Goal: Information Seeking & Learning: Learn about a topic

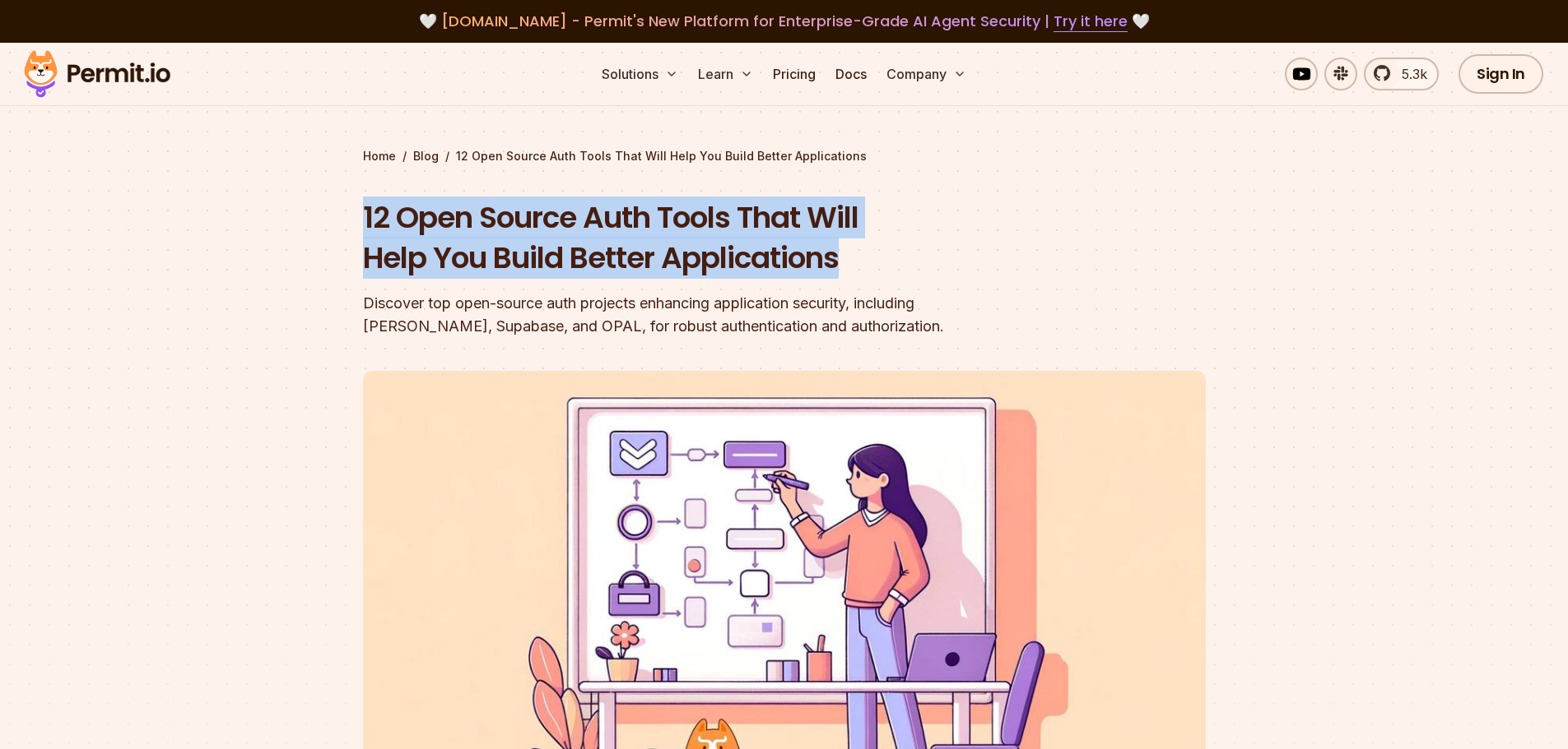
drag, startPoint x: 349, startPoint y: 222, endPoint x: 875, endPoint y: 244, distance: 526.5
click at [875, 244] on section "Home / Blog / 12 Open Source Auth Tools That Will Help You Build Better Applica…" at bounding box center [784, 507] width 1568 height 929
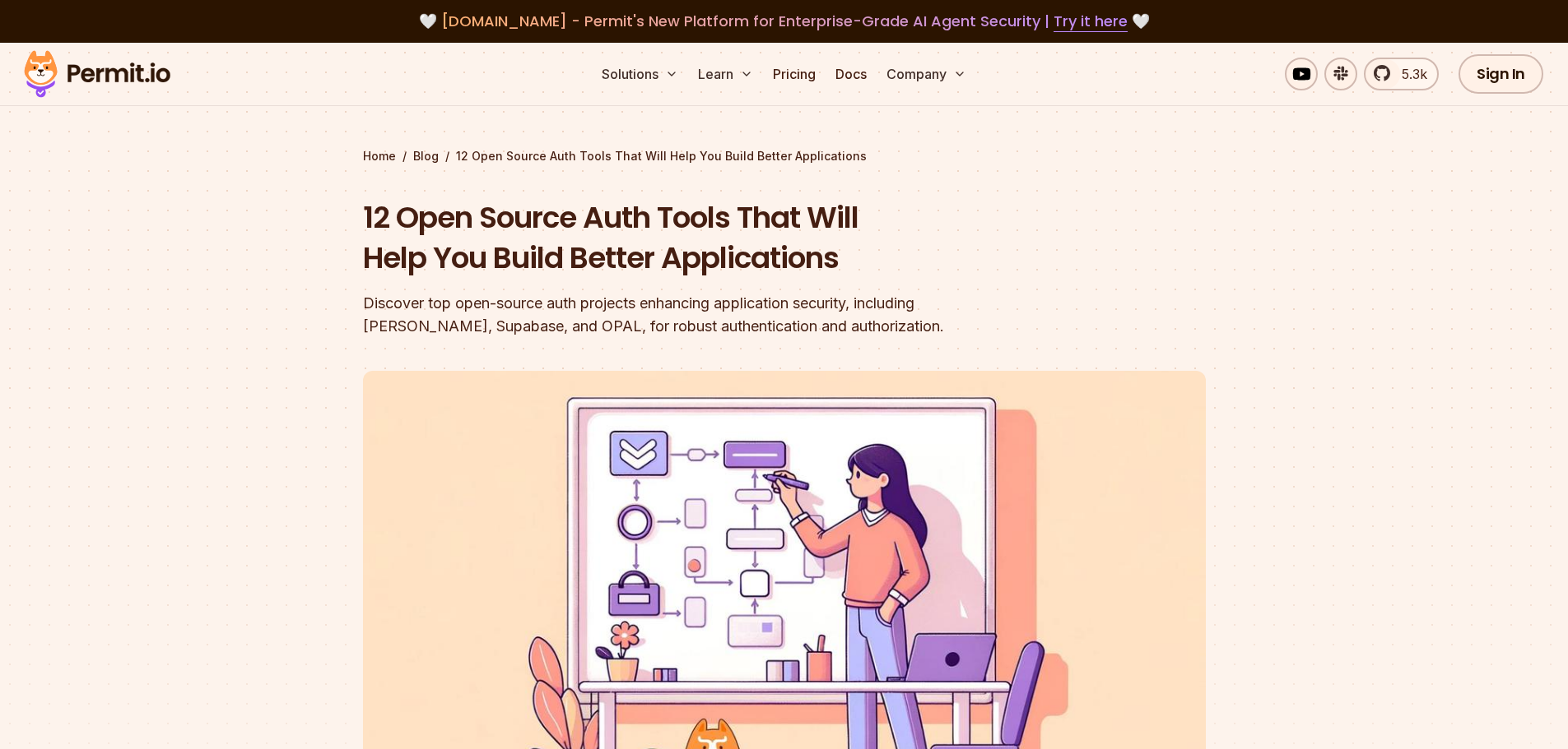
drag, startPoint x: 472, startPoint y: 404, endPoint x: 713, endPoint y: 456, distance: 246.5
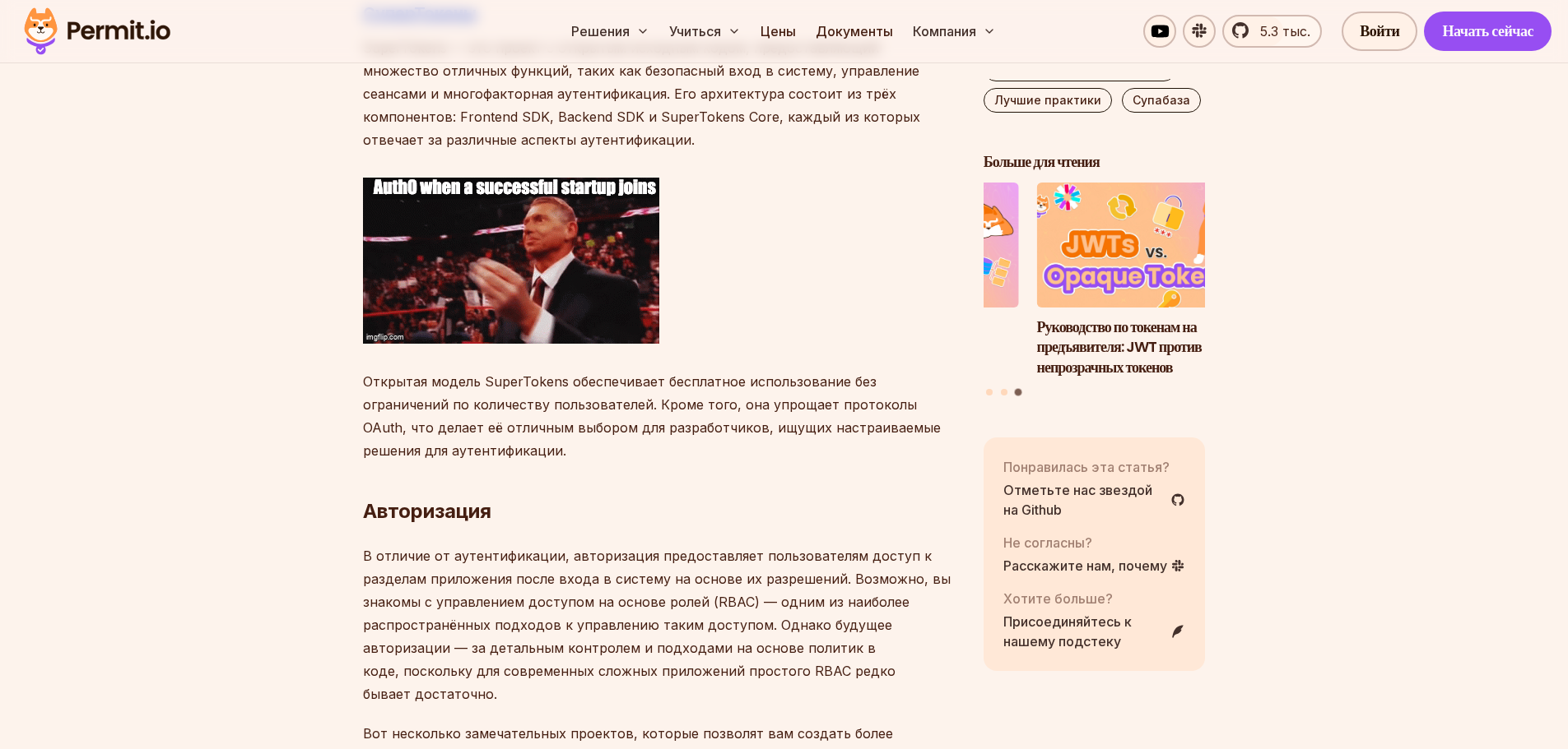
scroll to position [3496, 0]
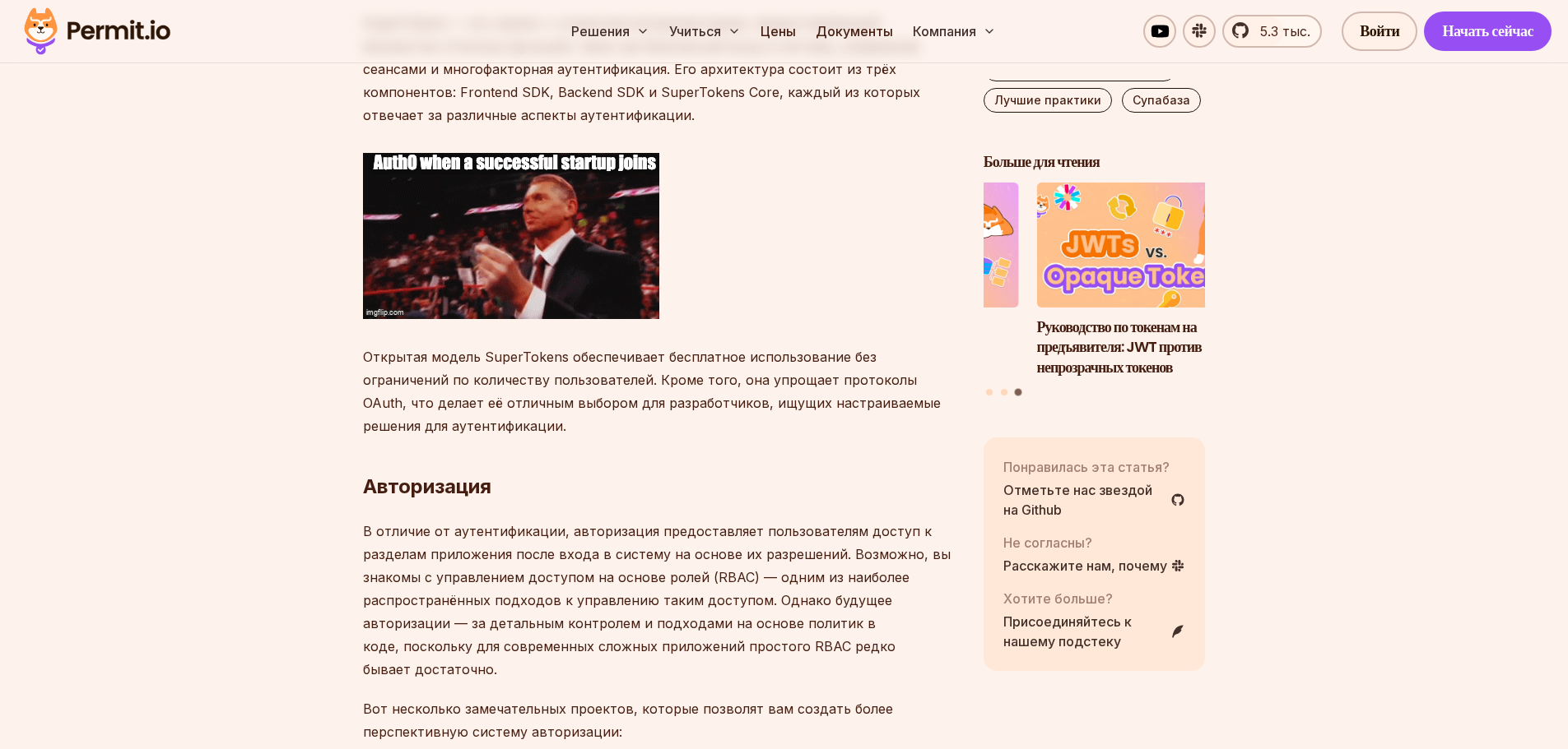
click at [507, 349] on font "Открытая модель SuperTokens обеспечивает бесплатное использование без ограничен…" at bounding box center [651, 392] width 578 height 86
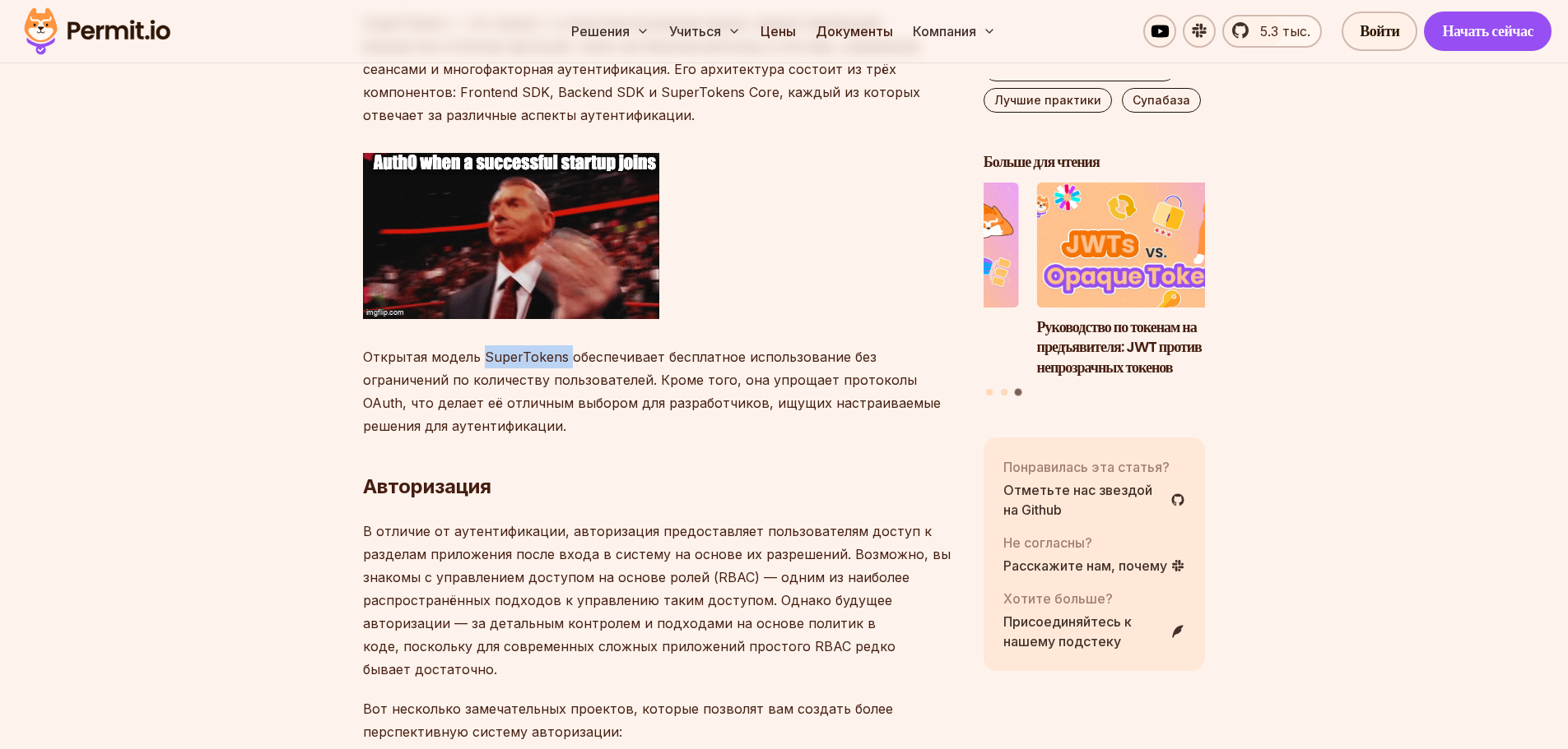
click at [507, 349] on font "Открытая модель SuperTokens обеспечивает бесплатное использование без ограничен…" at bounding box center [651, 392] width 578 height 86
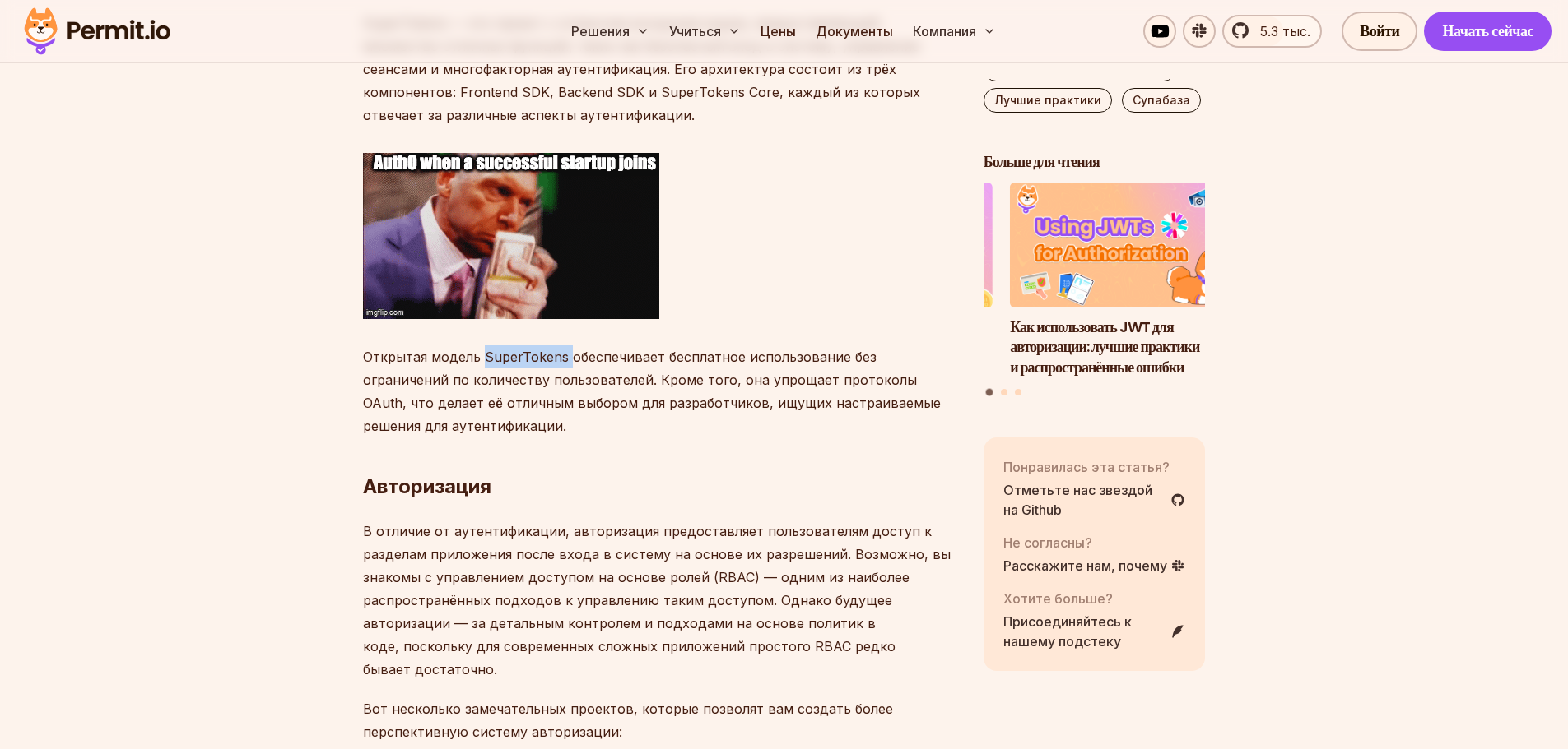
copy font "SuperTokens"
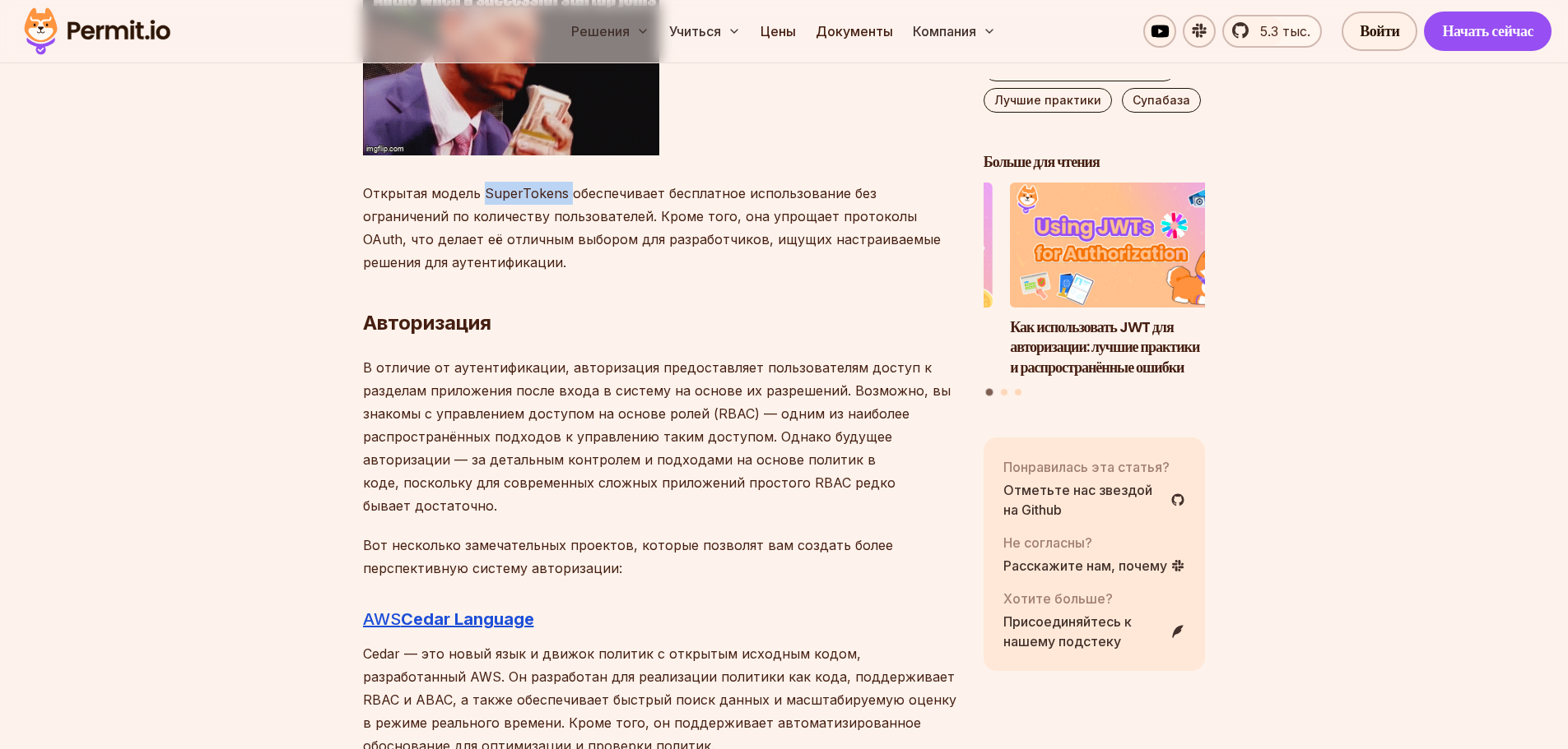
scroll to position [3661, 0]
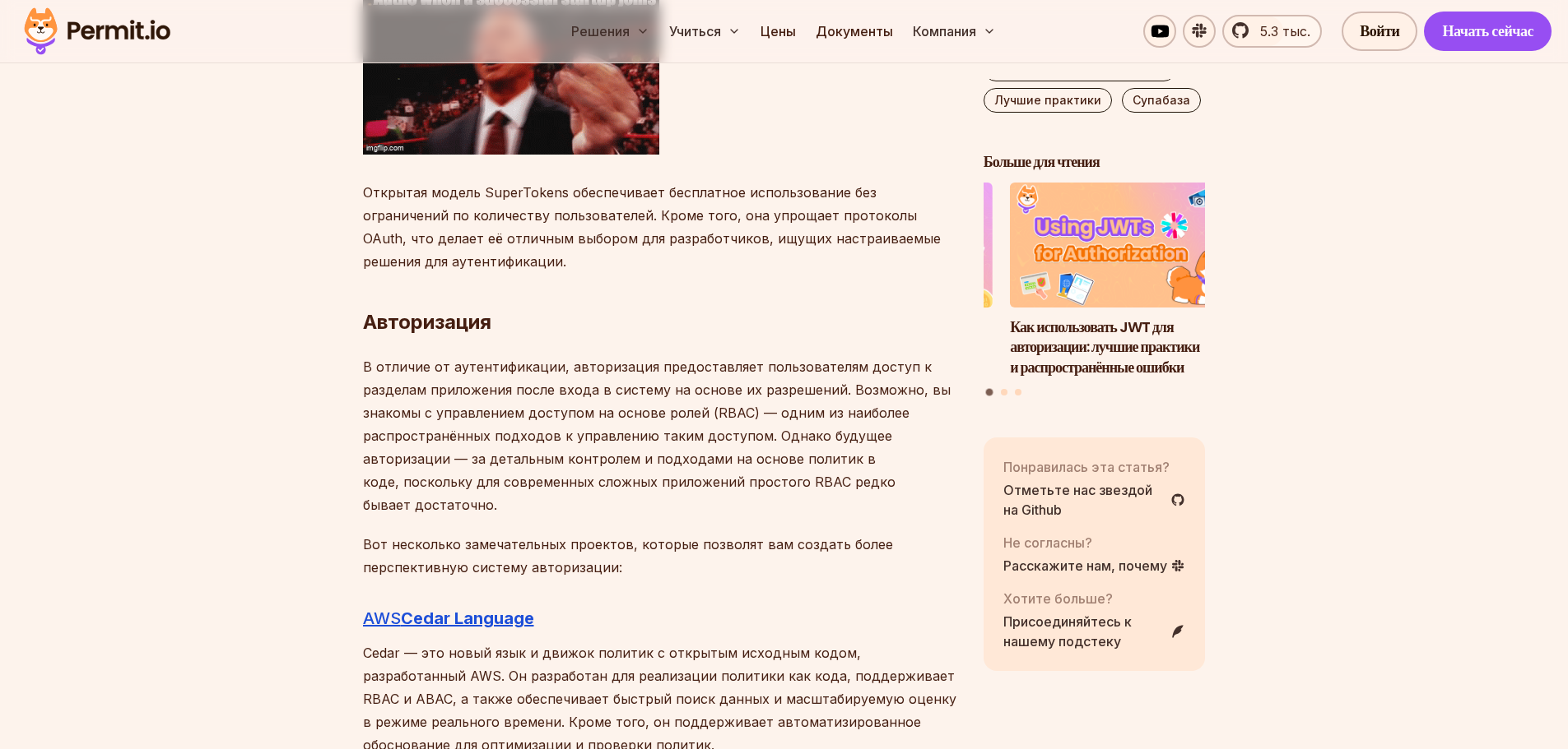
click at [834, 370] on font "В отличие от аутентификации, авторизация предоставляет пользователям доступ к р…" at bounding box center [656, 435] width 587 height 155
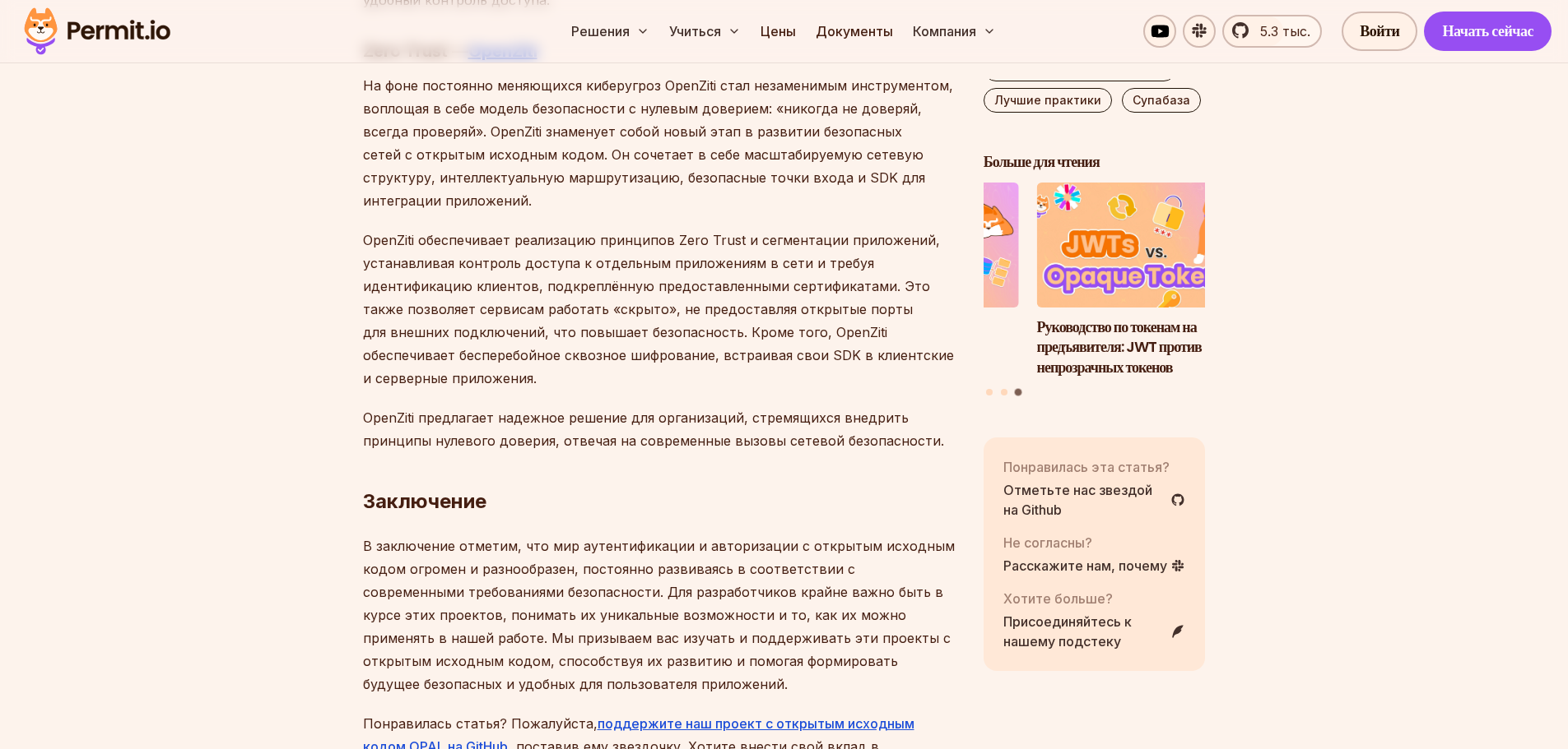
scroll to position [10410, 0]
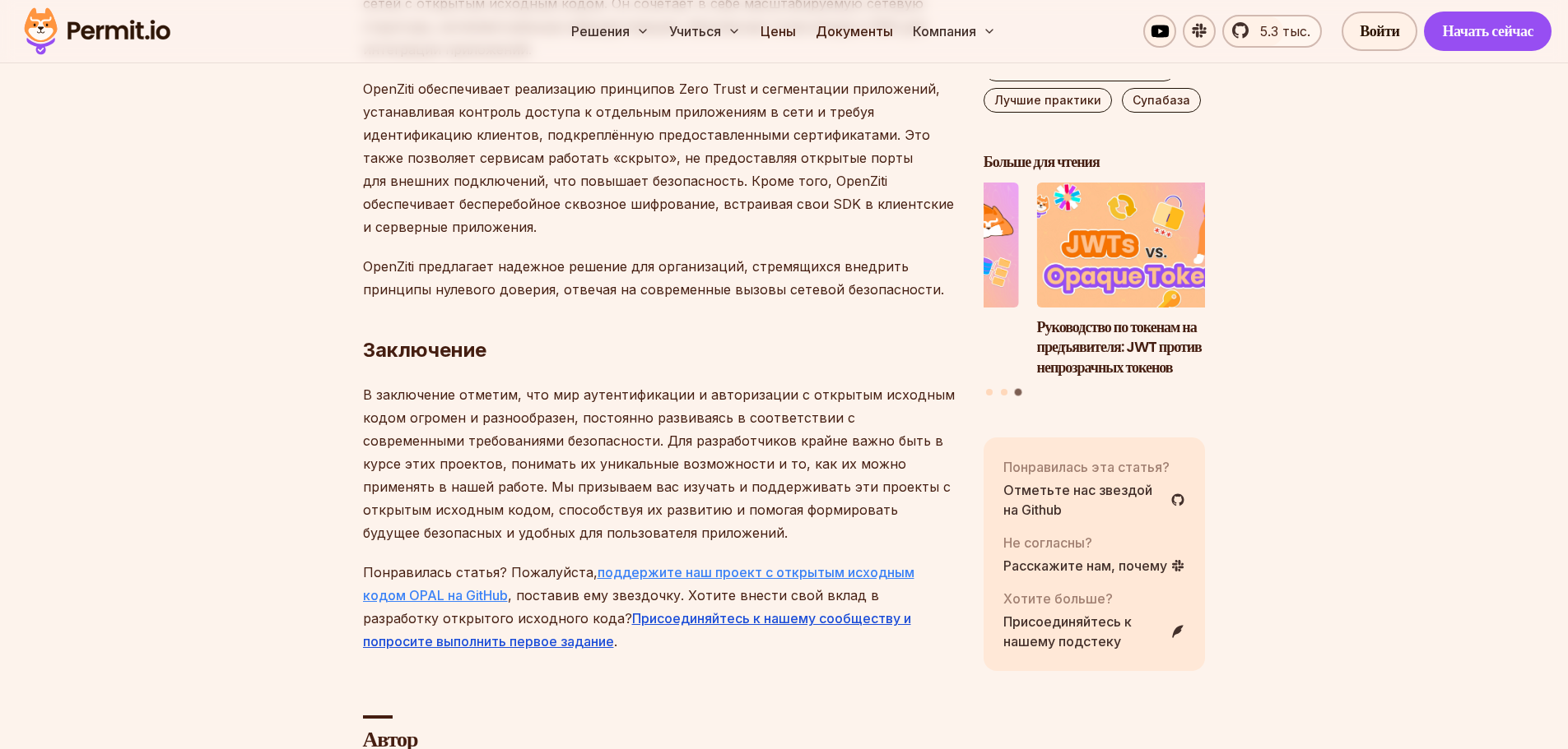
click at [738, 564] on font "поддержите наш проект с открытым исходным кодом OPAL на GitHub" at bounding box center [638, 583] width 551 height 39
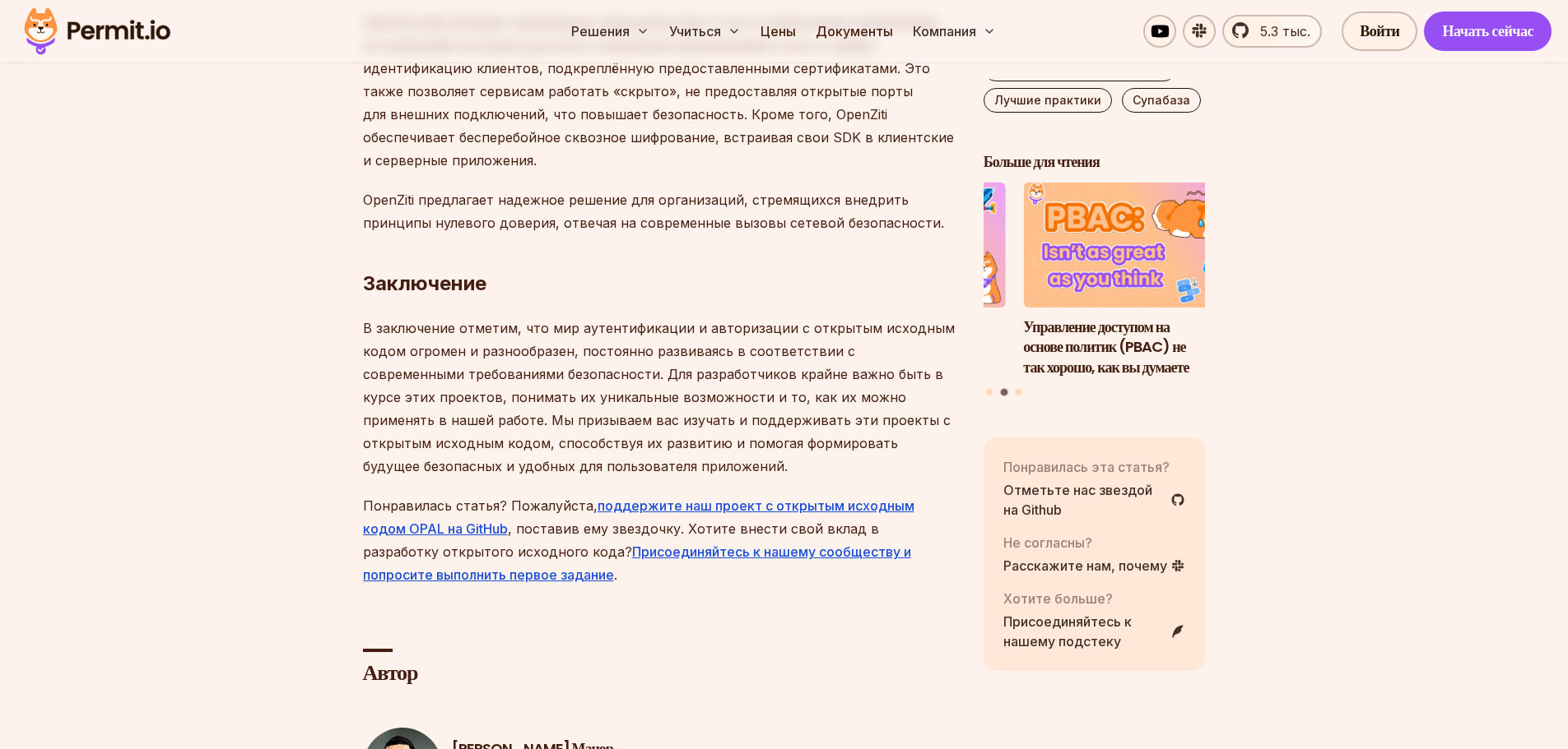
scroll to position [10629, 0]
